Goal: Navigation & Orientation: Find specific page/section

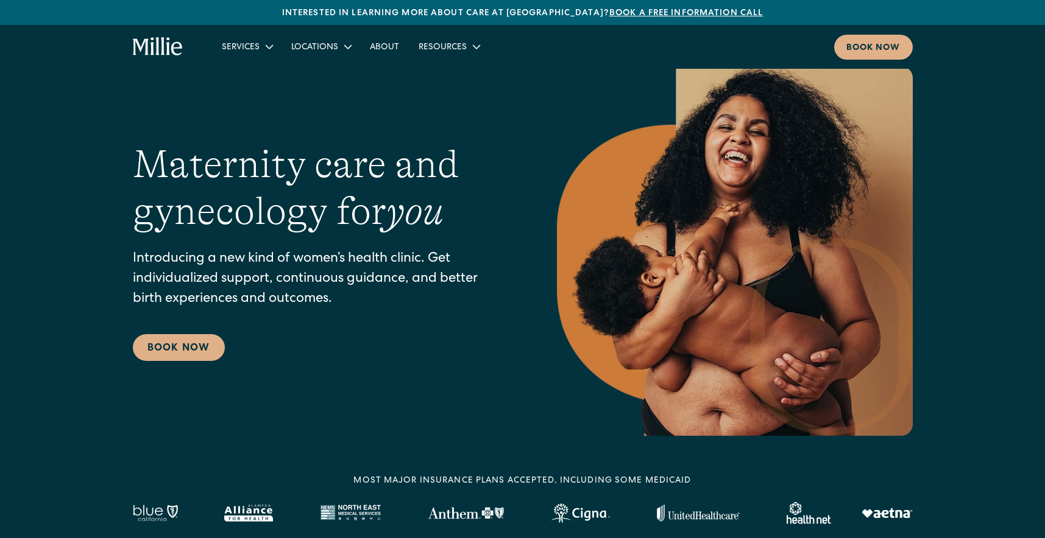
scroll to position [19, 0]
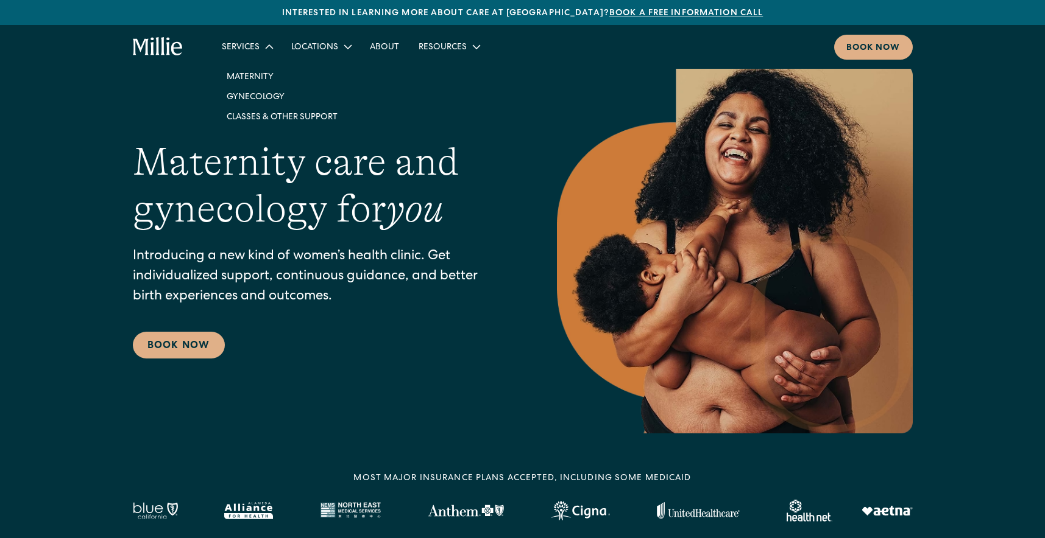
click at [247, 49] on div "Services" at bounding box center [241, 47] width 38 height 13
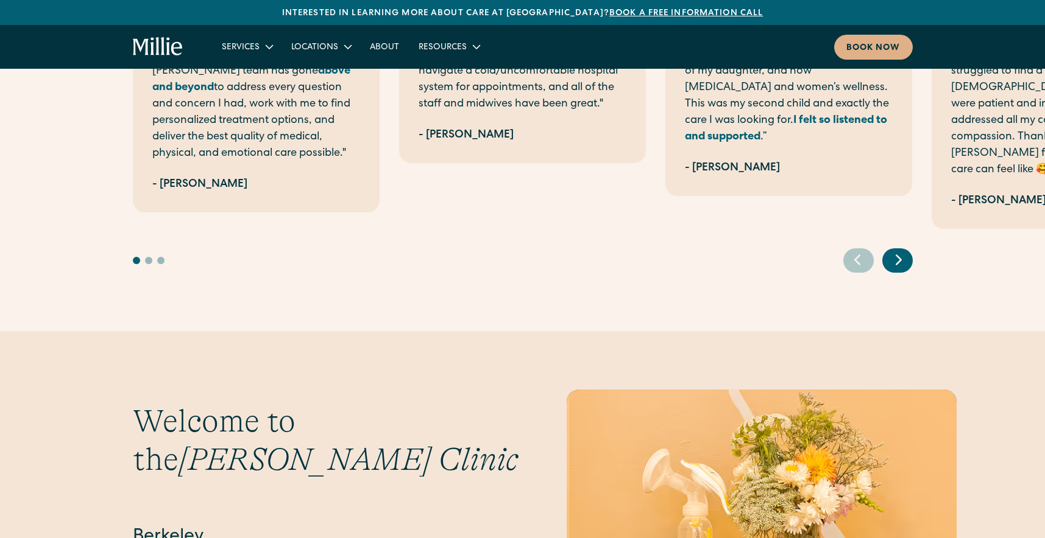
scroll to position [2593, 0]
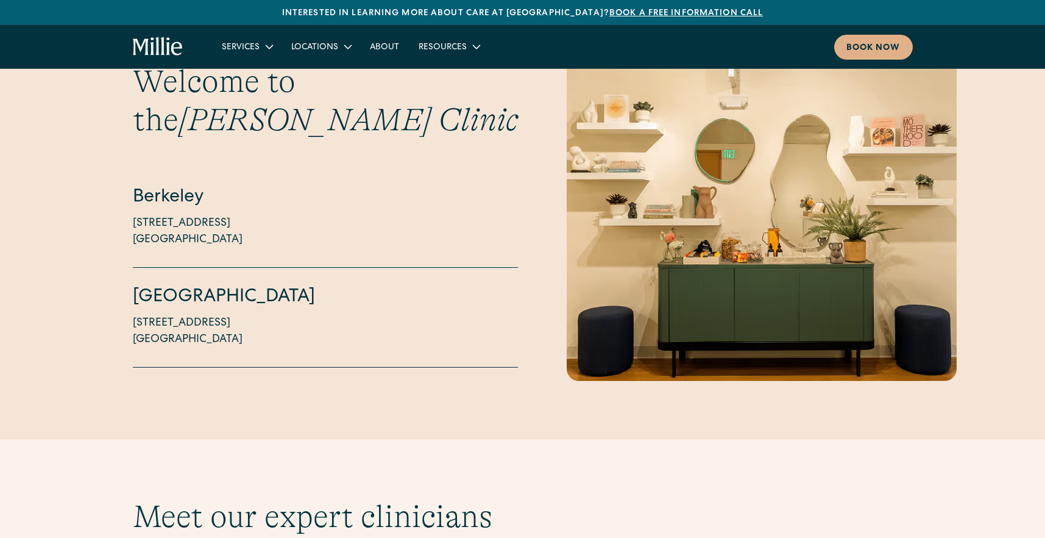
scroll to position [2934, 0]
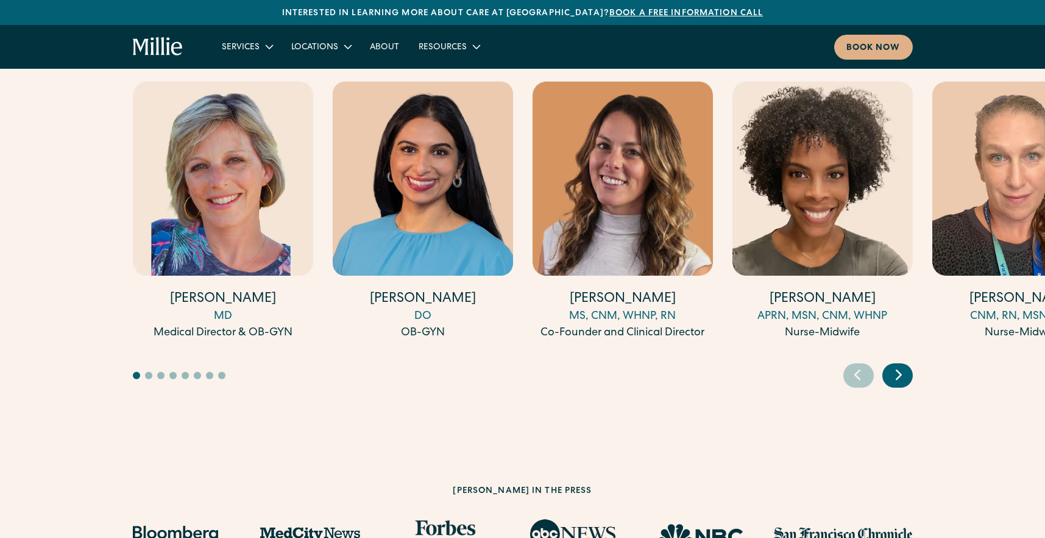
scroll to position [3424, 0]
